Goal: Task Accomplishment & Management: Use online tool/utility

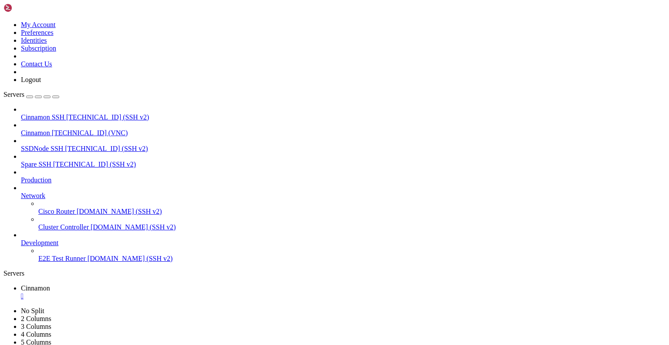
click at [157, 292] on div "" at bounding box center [343, 296] width 645 height 8
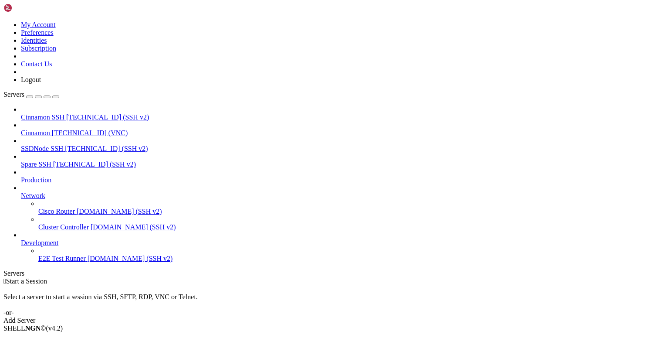
click at [50, 129] on span "Cinnamon" at bounding box center [35, 132] width 29 height 7
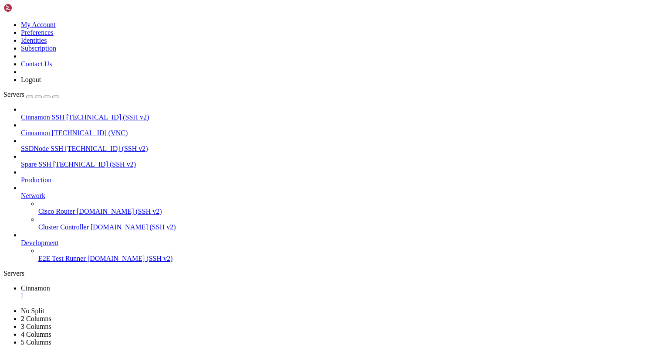
drag, startPoint x: 200, startPoint y: 29, endPoint x: 200, endPoint y: 65, distance: 36.6
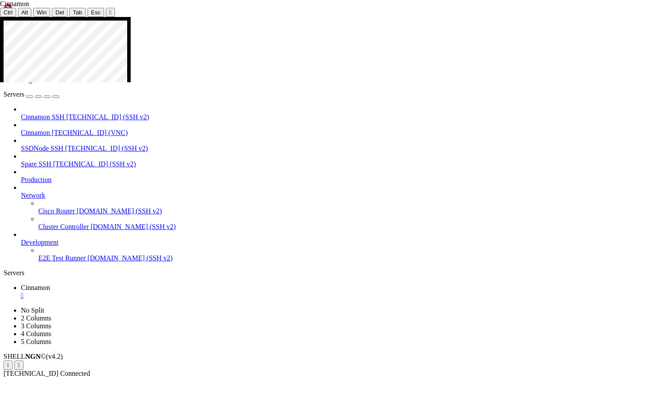
drag, startPoint x: 335, startPoint y: 217, endPoint x: 377, endPoint y: 228, distance: 44.1
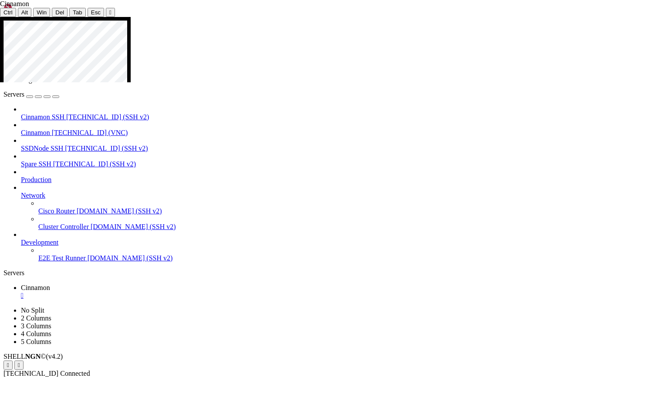
drag, startPoint x: 356, startPoint y: 254, endPoint x: 385, endPoint y: 267, distance: 31.8
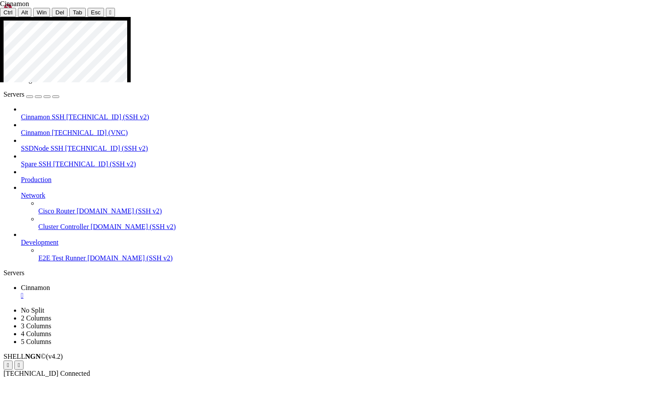
drag, startPoint x: 61, startPoint y: 207, endPoint x: 176, endPoint y: 252, distance: 123.6
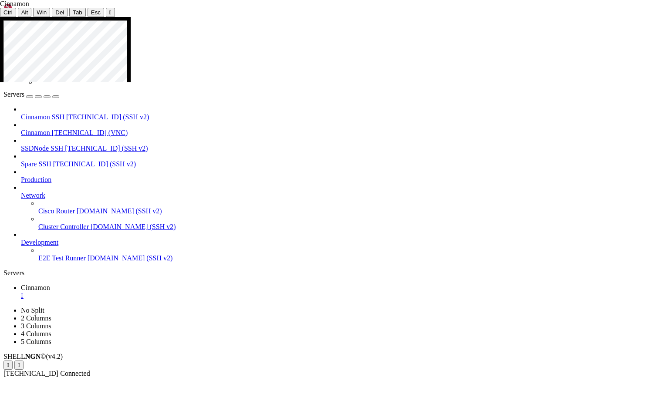
drag, startPoint x: 155, startPoint y: 249, endPoint x: 391, endPoint y: 271, distance: 237.2
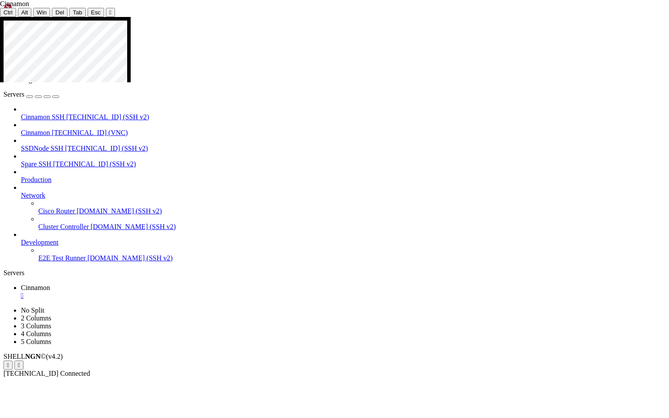
drag, startPoint x: 275, startPoint y: 137, endPoint x: 338, endPoint y: 139, distance: 63.6
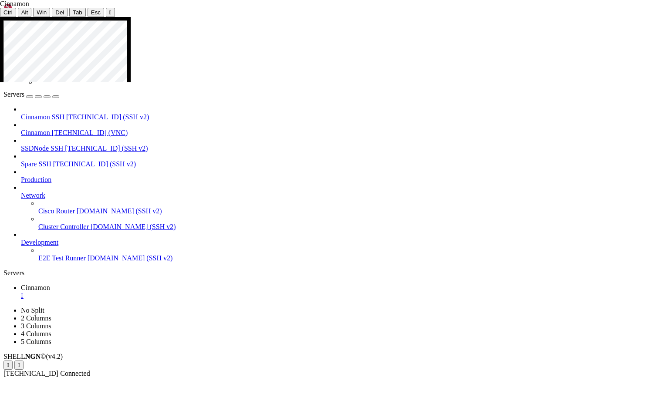
drag, startPoint x: 61, startPoint y: 207, endPoint x: 172, endPoint y: 249, distance: 118.7
drag, startPoint x: 63, startPoint y: 207, endPoint x: 174, endPoint y: 249, distance: 118.7
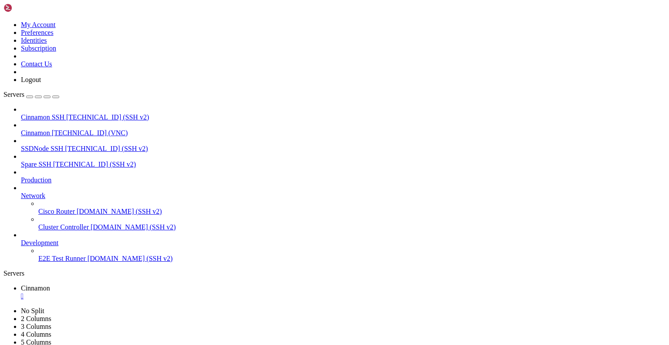
drag, startPoint x: 200, startPoint y: 24, endPoint x: 198, endPoint y: 81, distance: 57.1
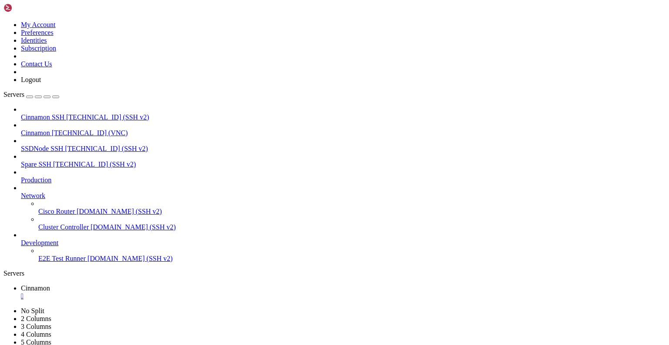
click at [160, 292] on div "" at bounding box center [343, 296] width 645 height 8
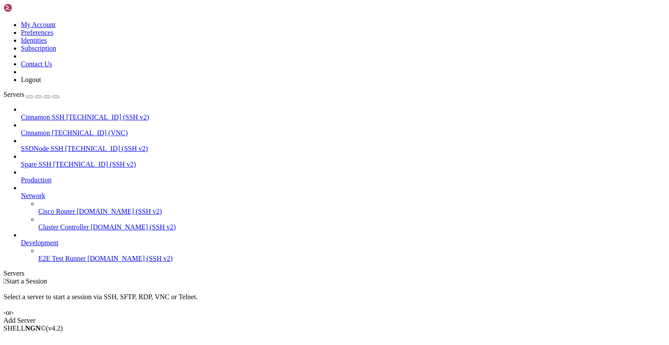
click at [3, 21] on icon at bounding box center [3, 21] width 0 height 0
click at [41, 83] on link "Logout" at bounding box center [31, 79] width 20 height 7
